Goal: Task Accomplishment & Management: Use online tool/utility

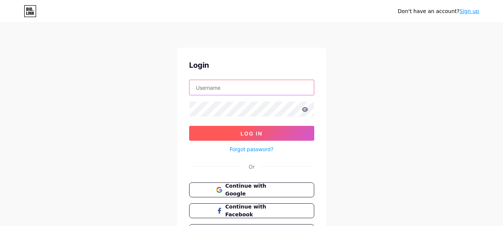
type input "[EMAIL_ADDRESS][DOMAIN_NAME]"
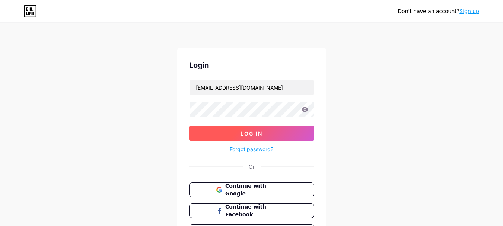
click at [244, 133] on span "Log In" at bounding box center [252, 133] width 22 height 6
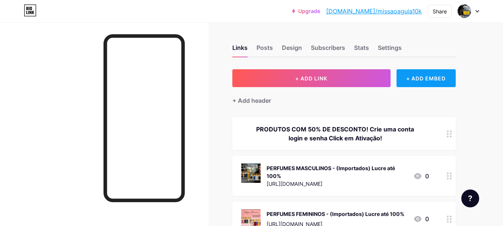
click at [430, 79] on div "+ ADD EMBED" at bounding box center [426, 78] width 59 height 18
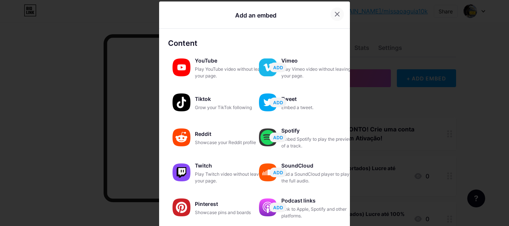
click at [334, 13] on icon at bounding box center [337, 14] width 6 height 6
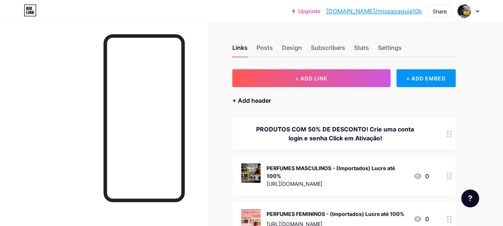
click at [261, 98] on div "+ Add header" at bounding box center [251, 100] width 39 height 9
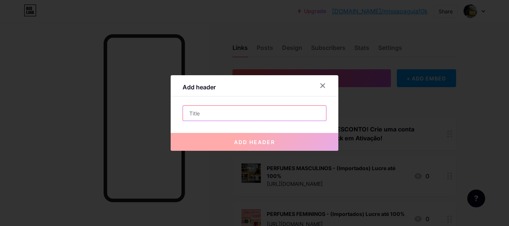
click at [246, 110] on input "text" at bounding box center [254, 113] width 143 height 15
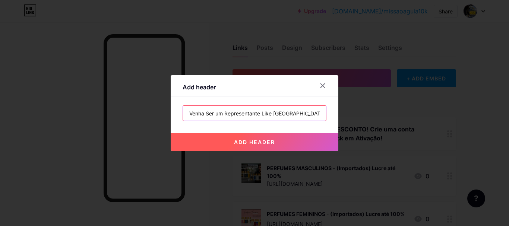
drag, startPoint x: 218, startPoint y: 114, endPoint x: 223, endPoint y: 135, distance: 21.9
click at [219, 120] on input "Venha Ser um Representante Like [GEOGRAPHIC_DATA]!" at bounding box center [254, 113] width 143 height 15
type input "Venha Ser Um Representante Like [GEOGRAPHIC_DATA]!"
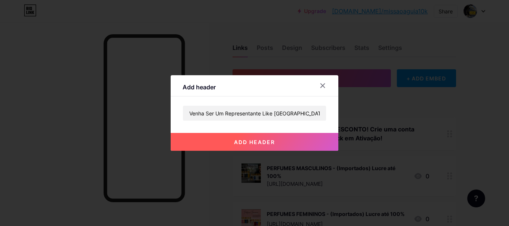
click at [284, 138] on button "add header" at bounding box center [255, 142] width 168 height 18
